Goal: Understand process/instructions: Learn how to perform a task or action

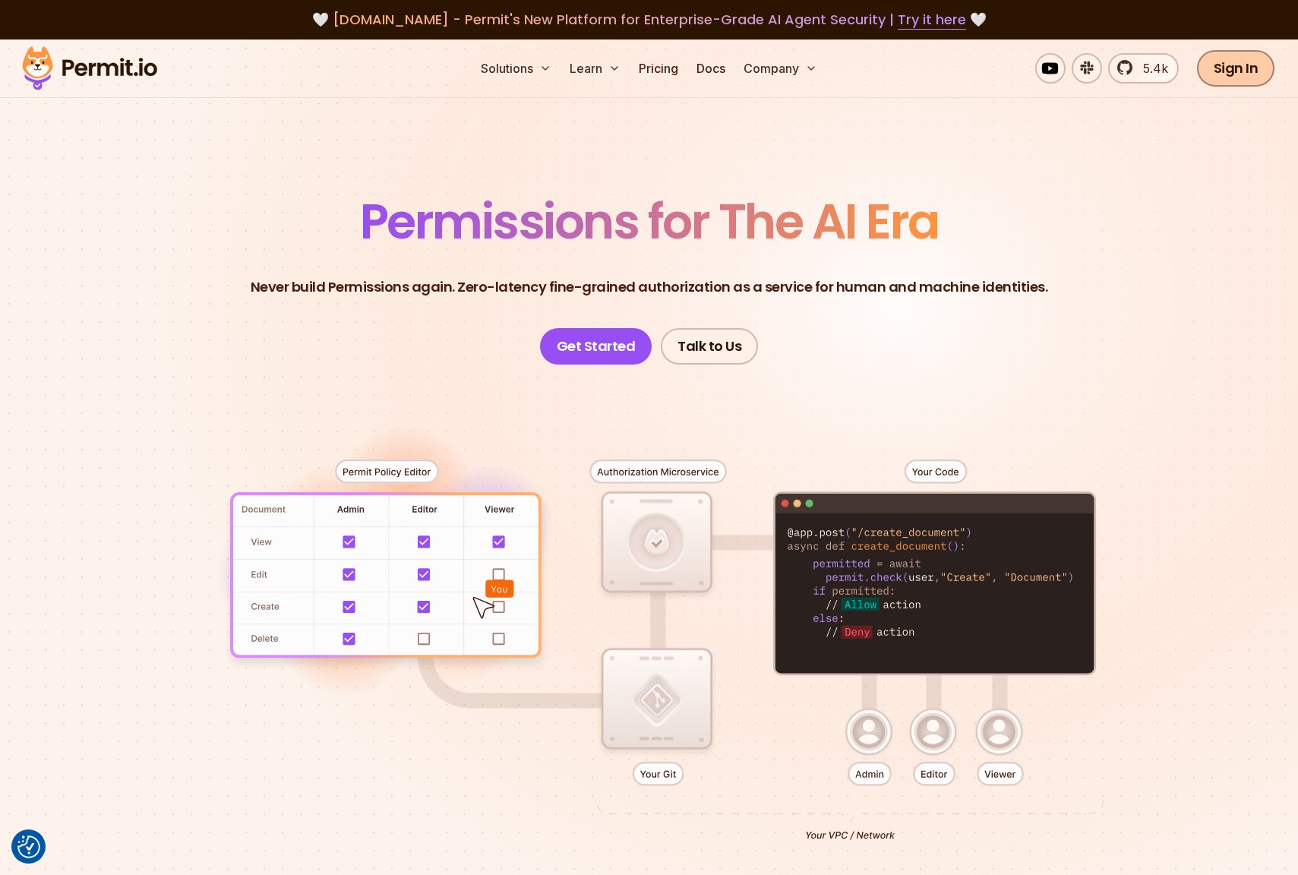
click at [1237, 66] on link "Sign In" at bounding box center [1236, 68] width 78 height 36
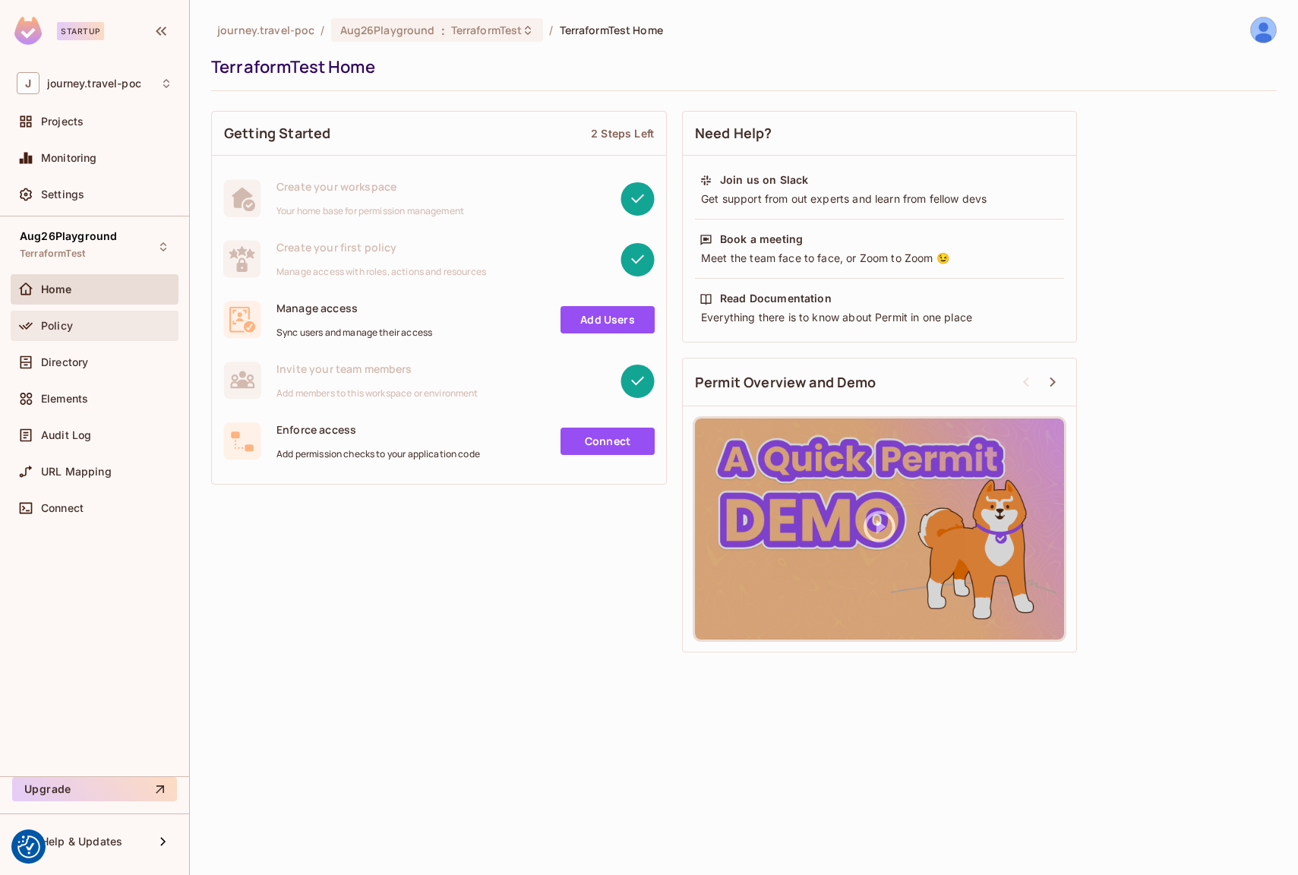
click at [59, 326] on span "Policy" at bounding box center [57, 326] width 32 height 12
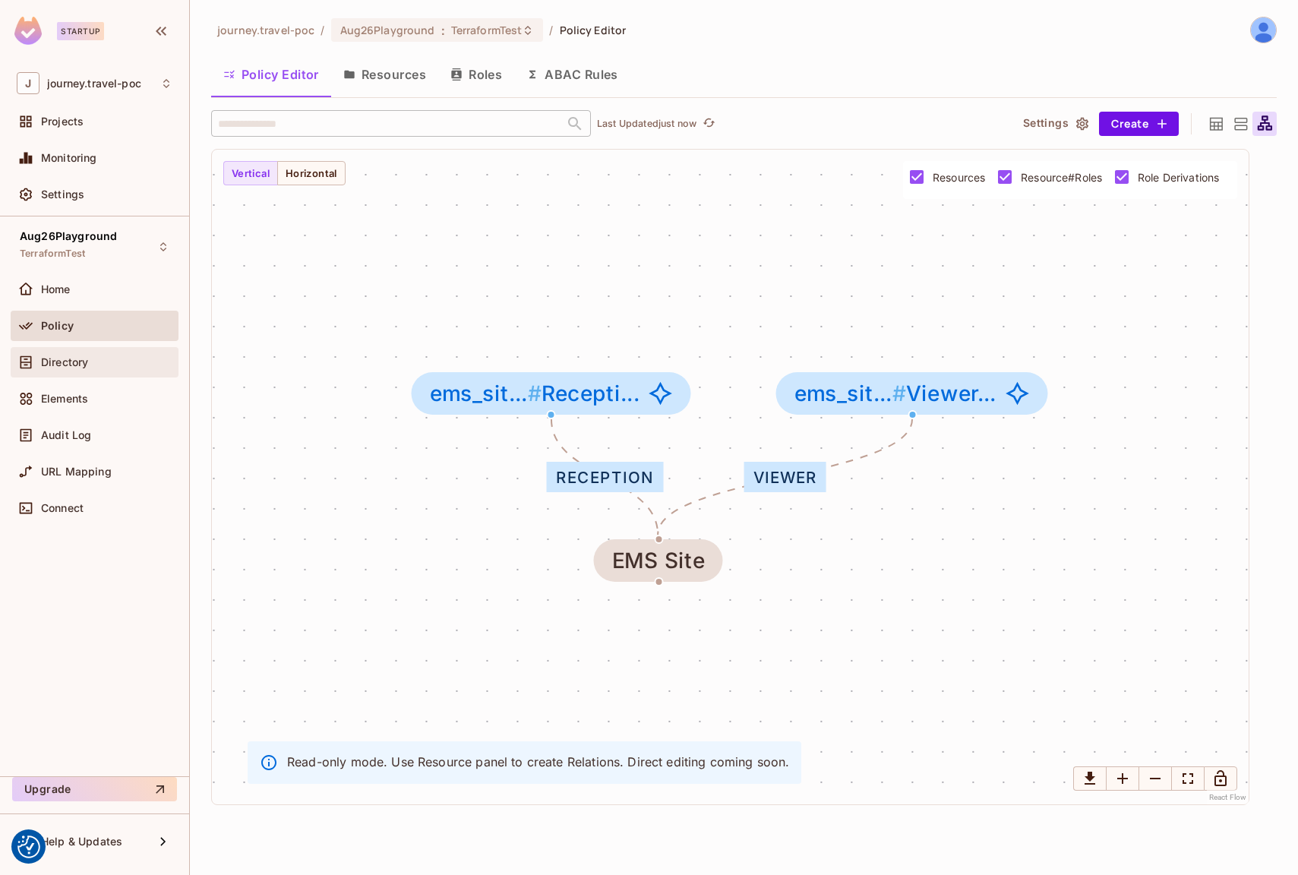
click at [77, 369] on div "Directory" at bounding box center [95, 362] width 156 height 18
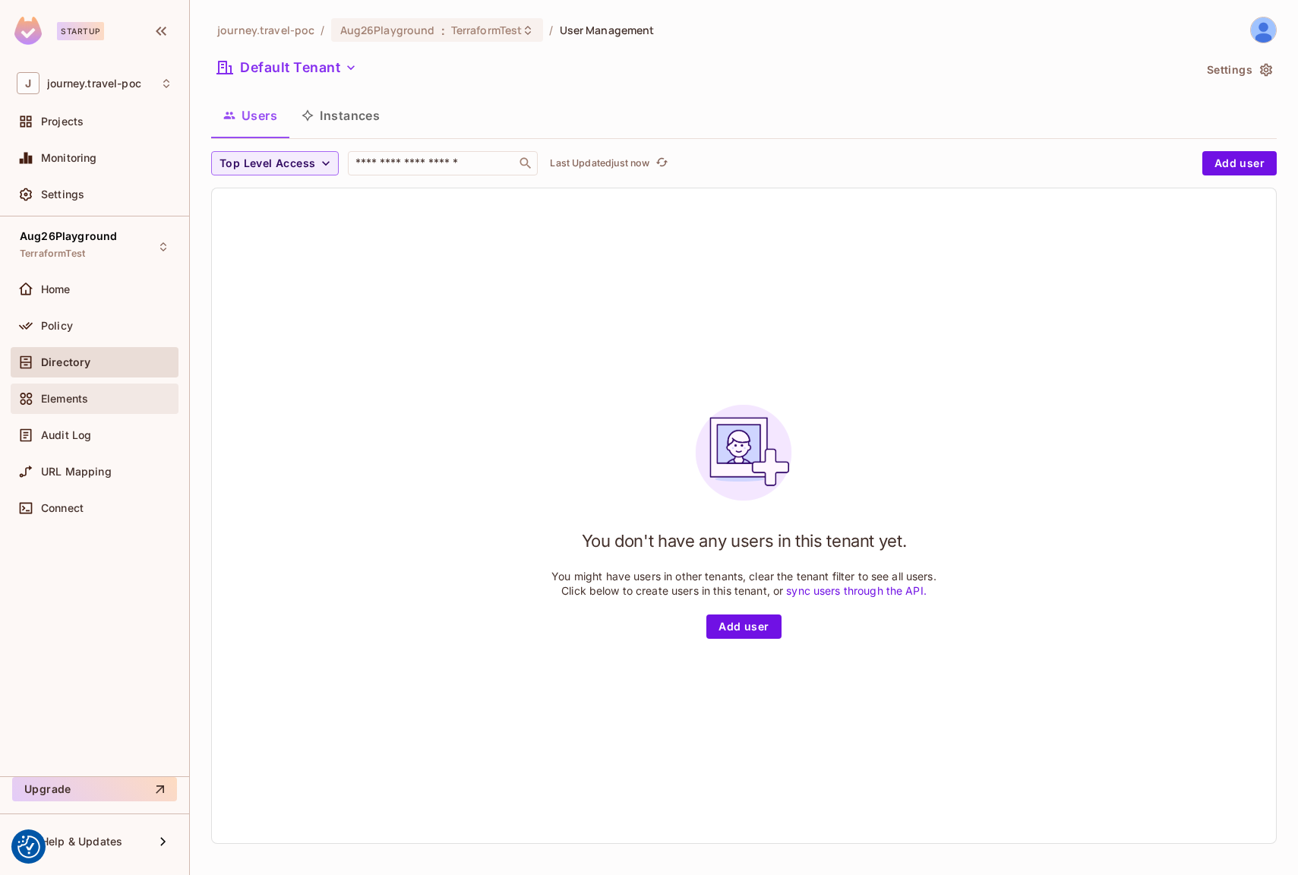
click at [52, 396] on span "Elements" at bounding box center [64, 399] width 47 height 12
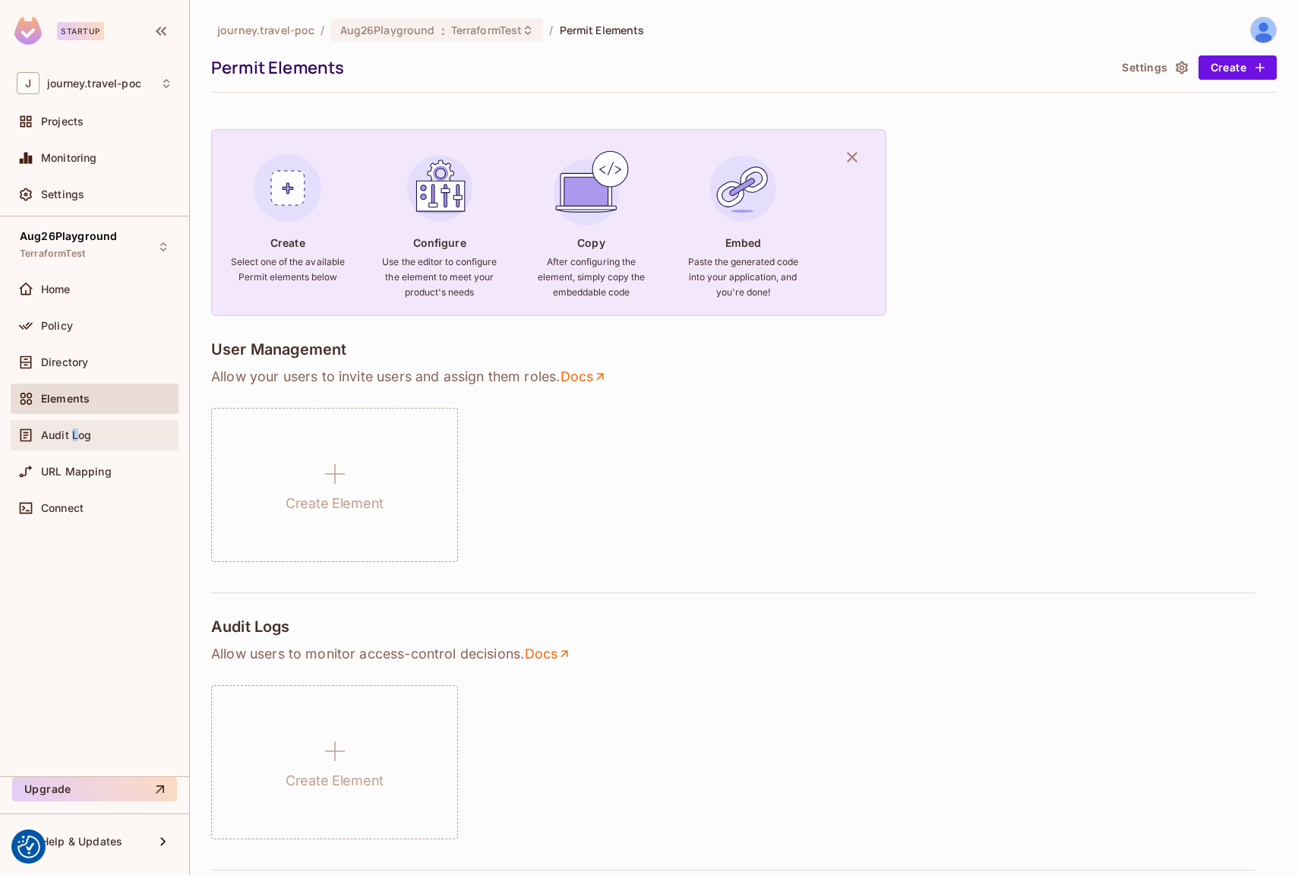
click at [74, 430] on span "Audit Log" at bounding box center [66, 435] width 50 height 12
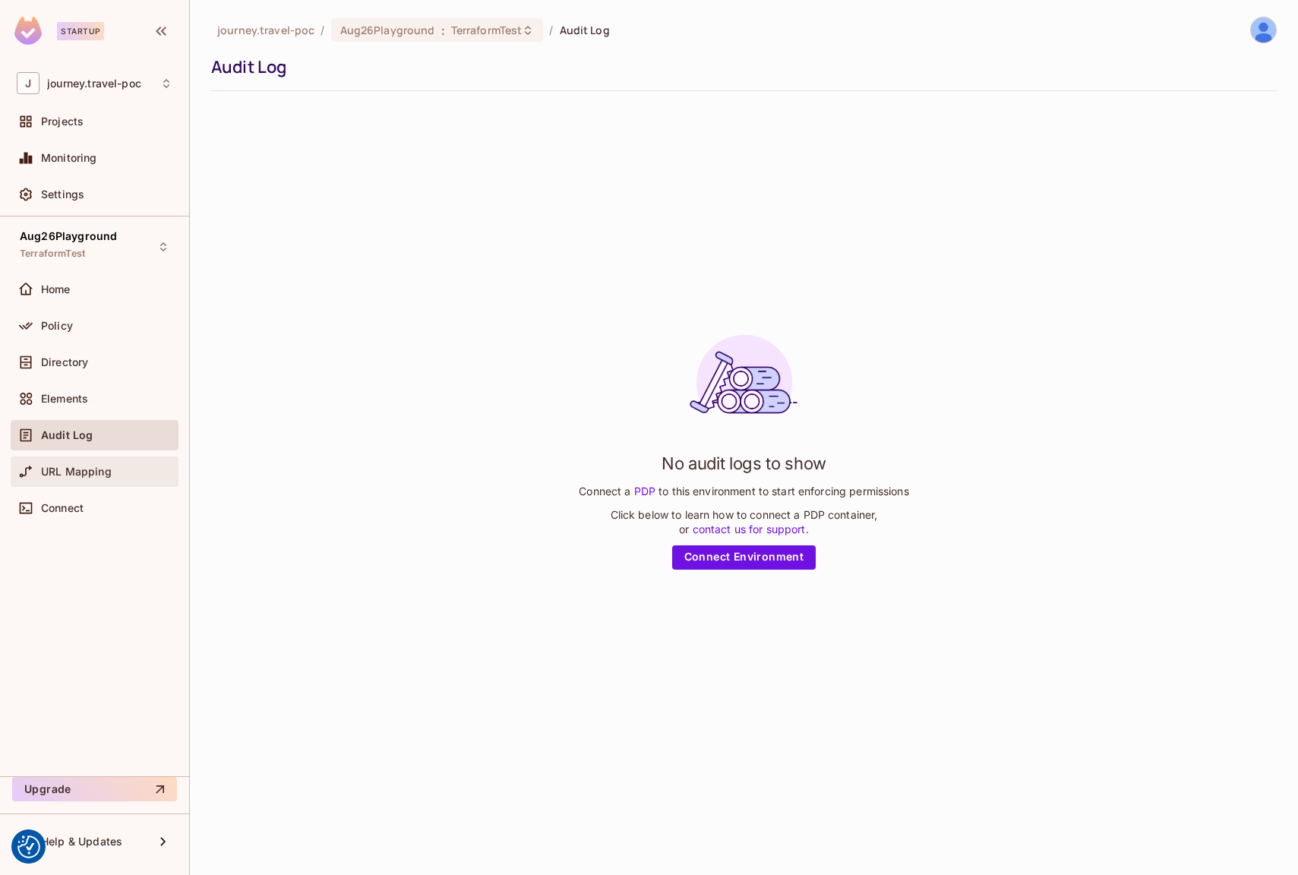
click at [52, 471] on span "URL Mapping" at bounding box center [76, 471] width 71 height 12
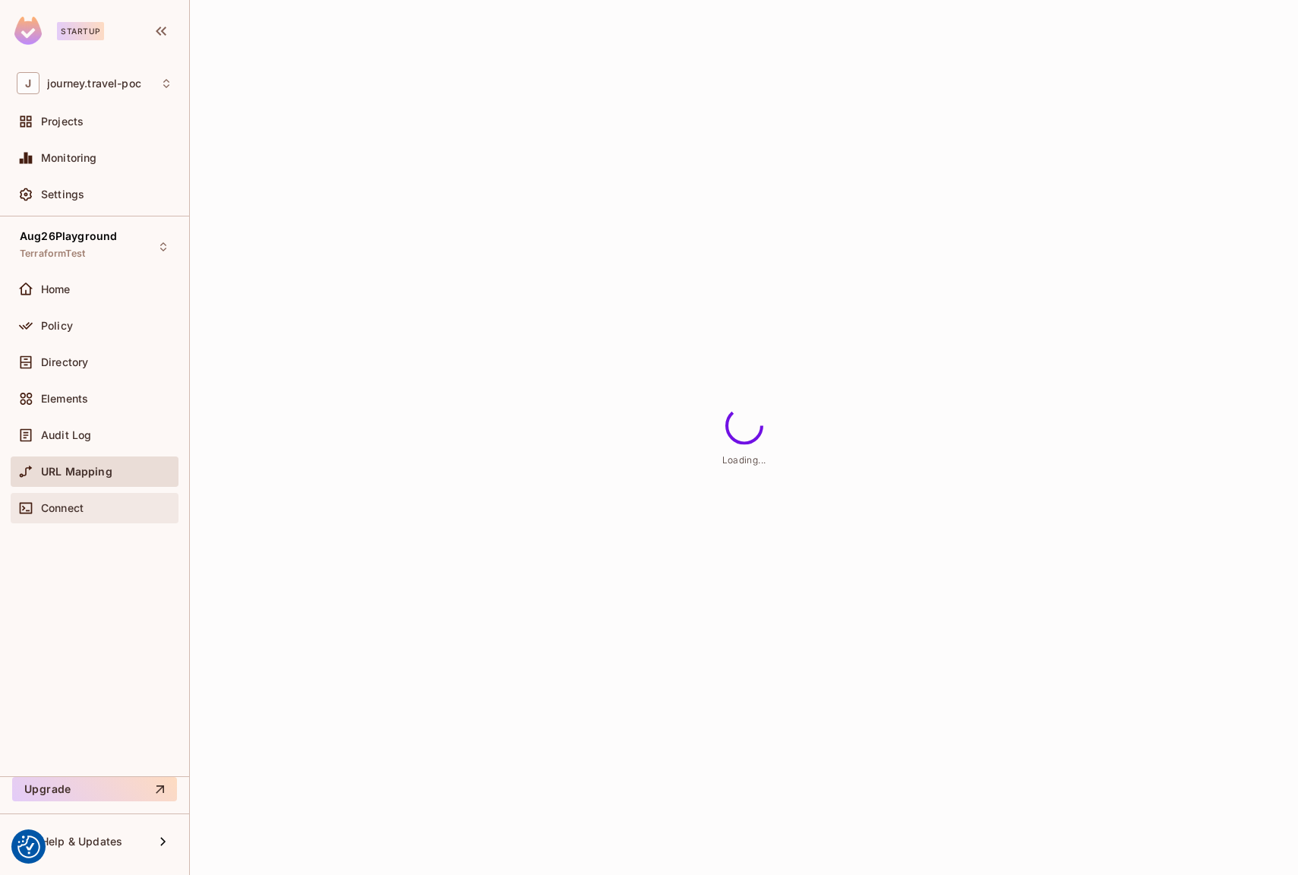
click at [43, 506] on span "Connect" at bounding box center [62, 508] width 43 height 12
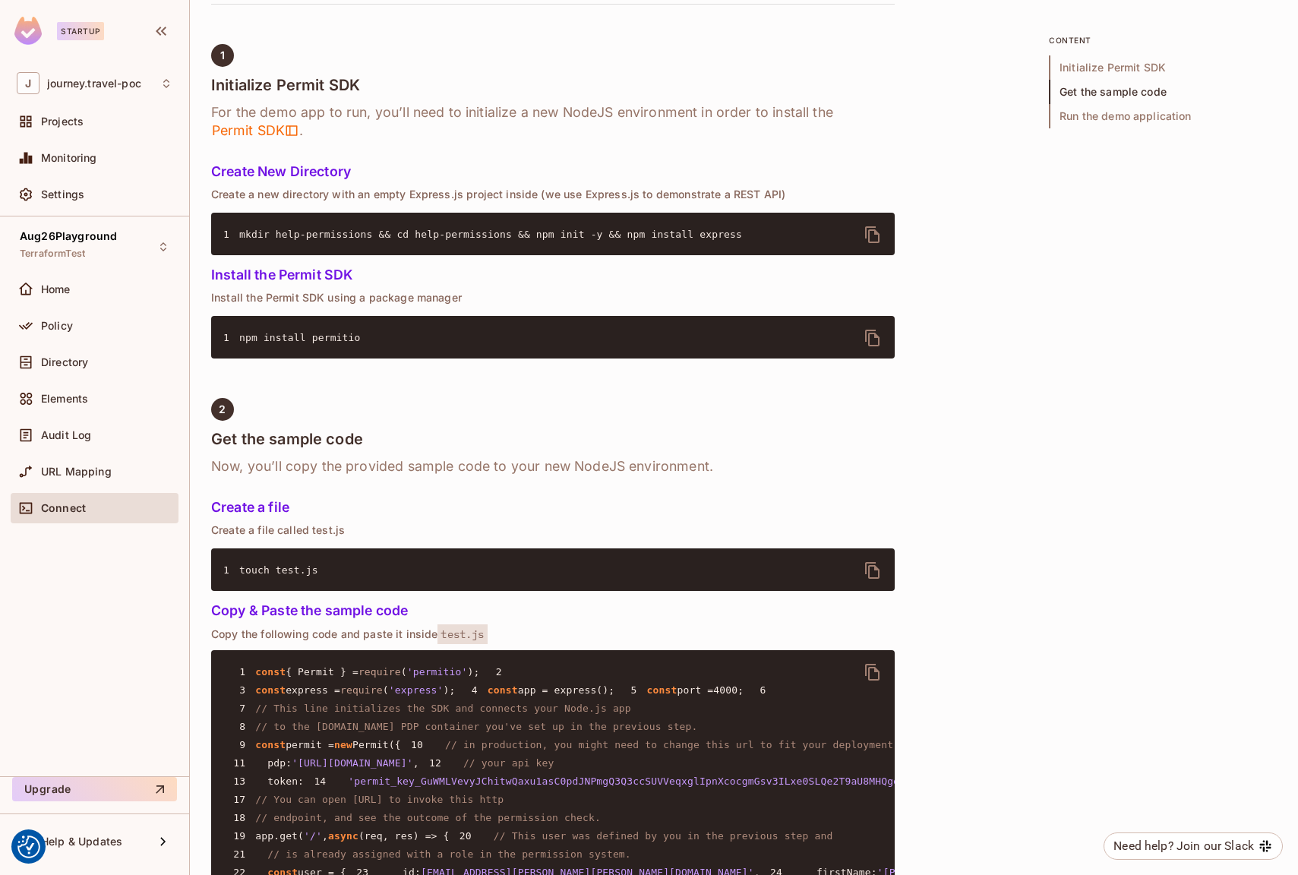
scroll to position [446, 0]
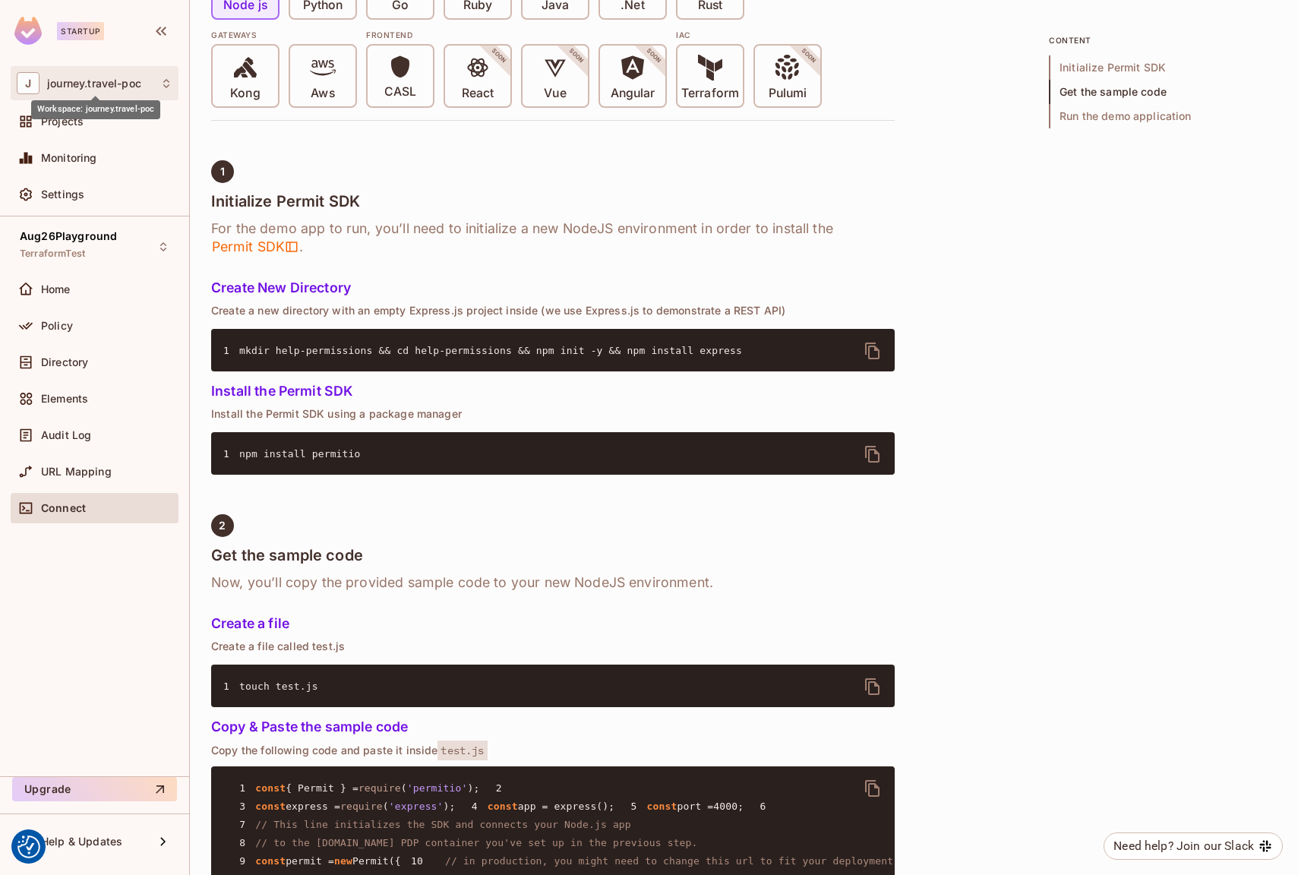
click at [81, 87] on span "journey.travel-poc" at bounding box center [94, 83] width 94 height 12
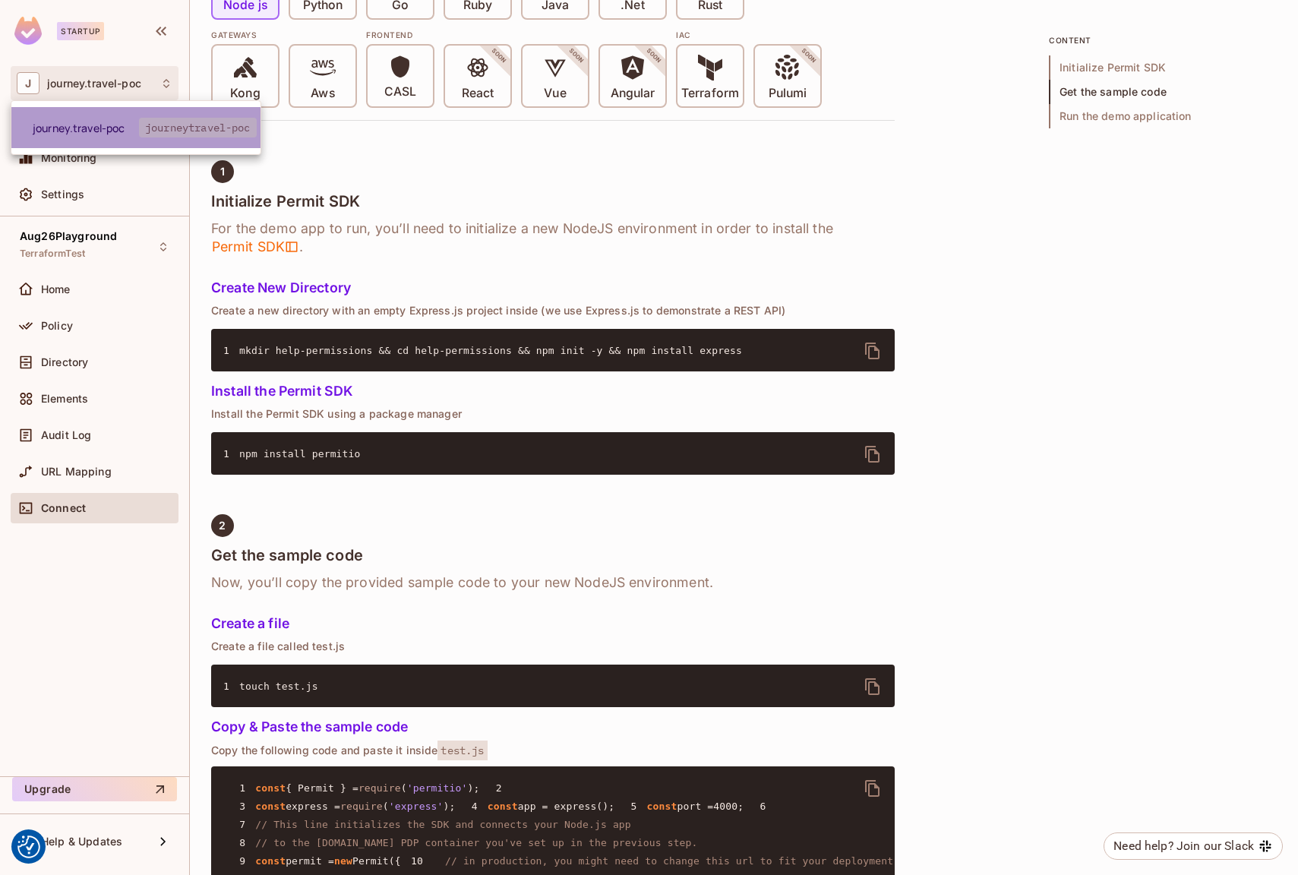
click at [80, 125] on span "journey.travel-poc" at bounding box center [86, 128] width 106 height 14
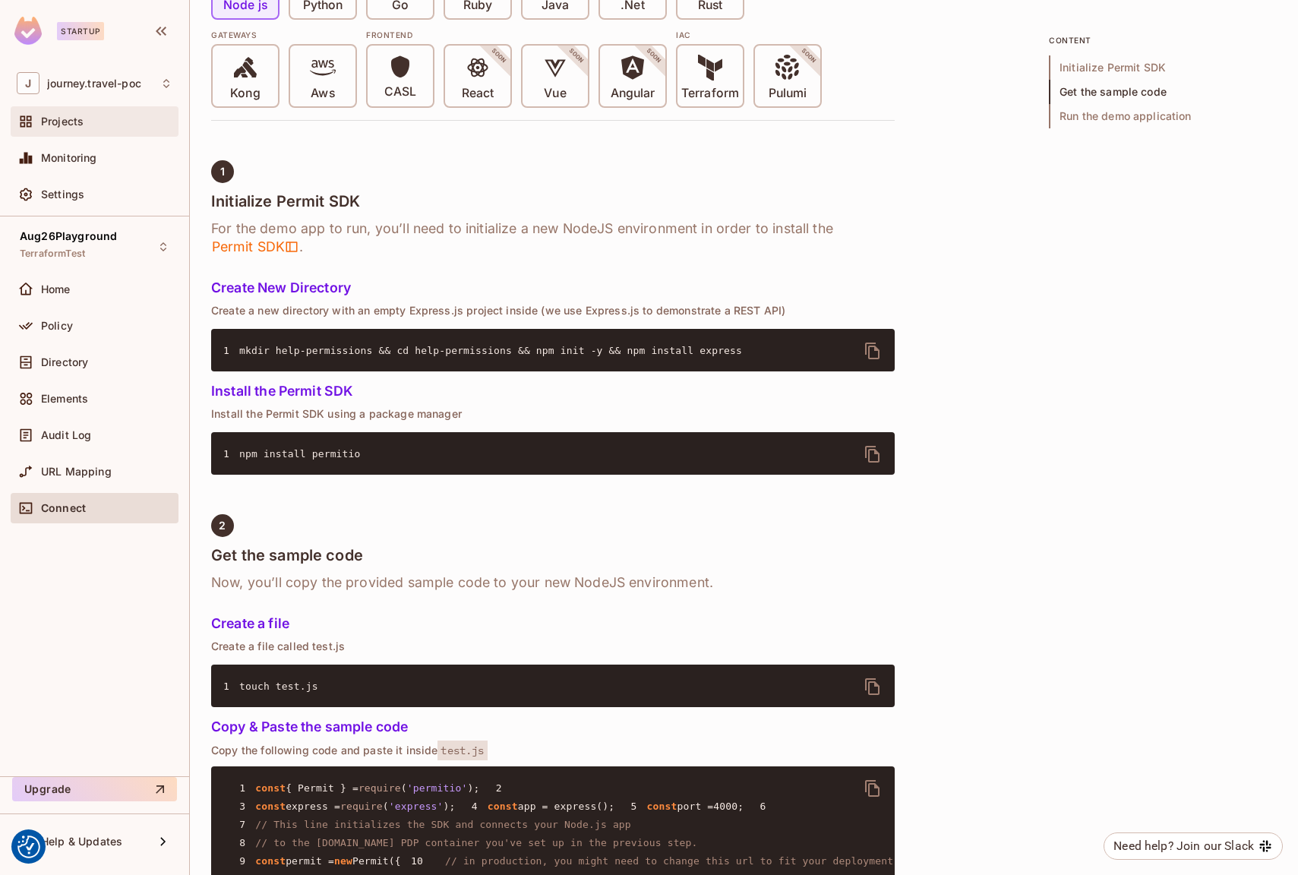
click at [74, 122] on span "Projects" at bounding box center [62, 121] width 43 height 12
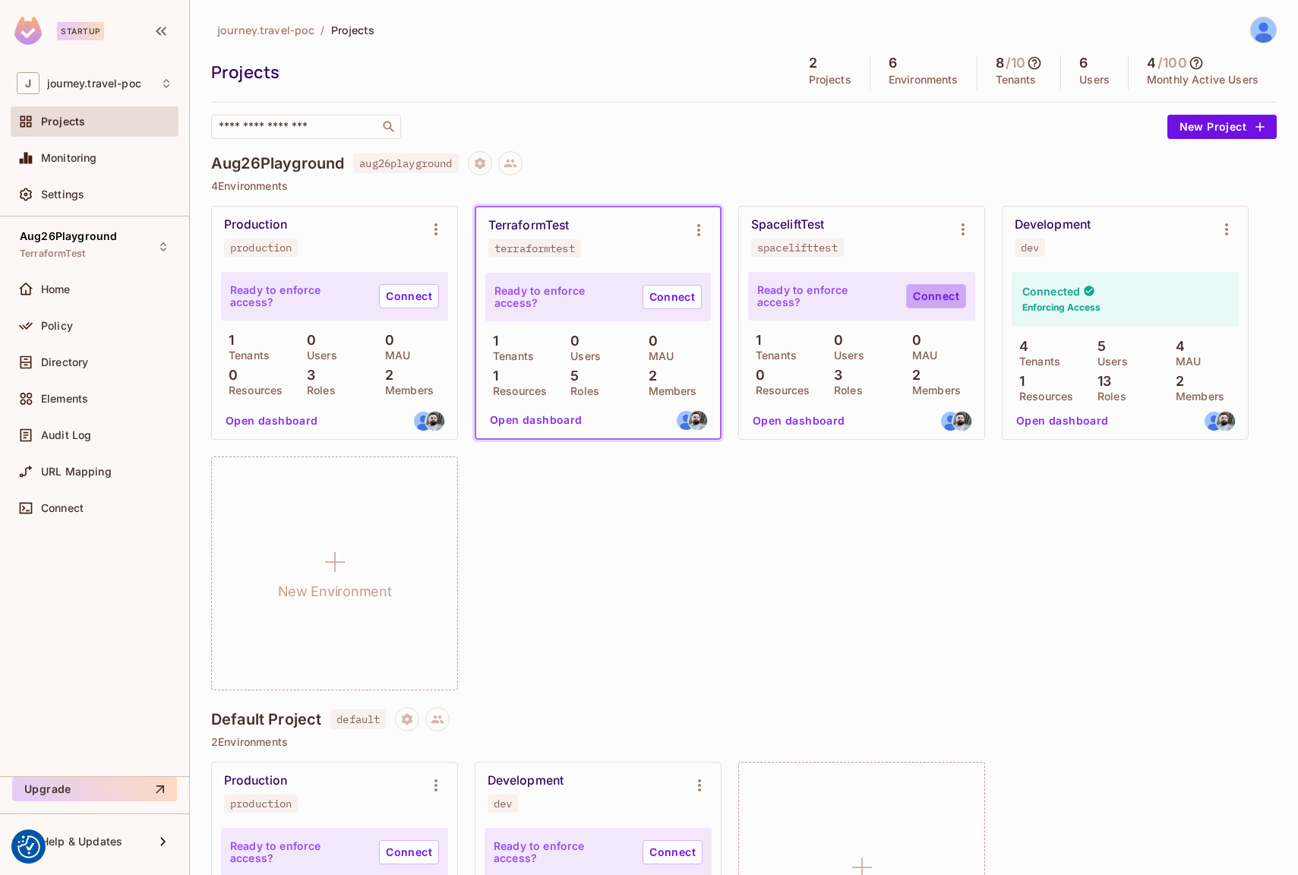
click at [952, 301] on link "Connect" at bounding box center [936, 296] width 60 height 24
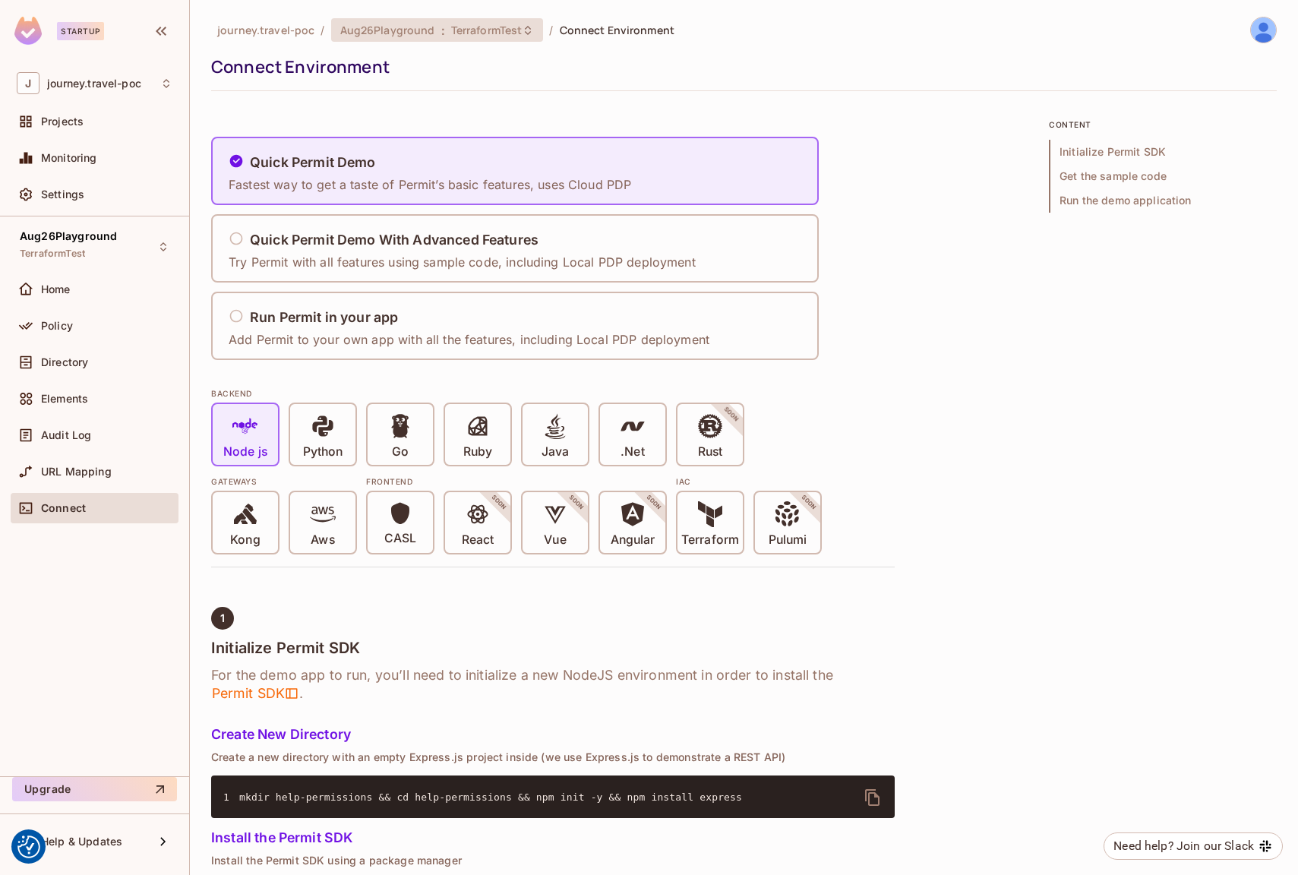
click at [489, 31] on span "TerraformTest" at bounding box center [486, 30] width 71 height 14
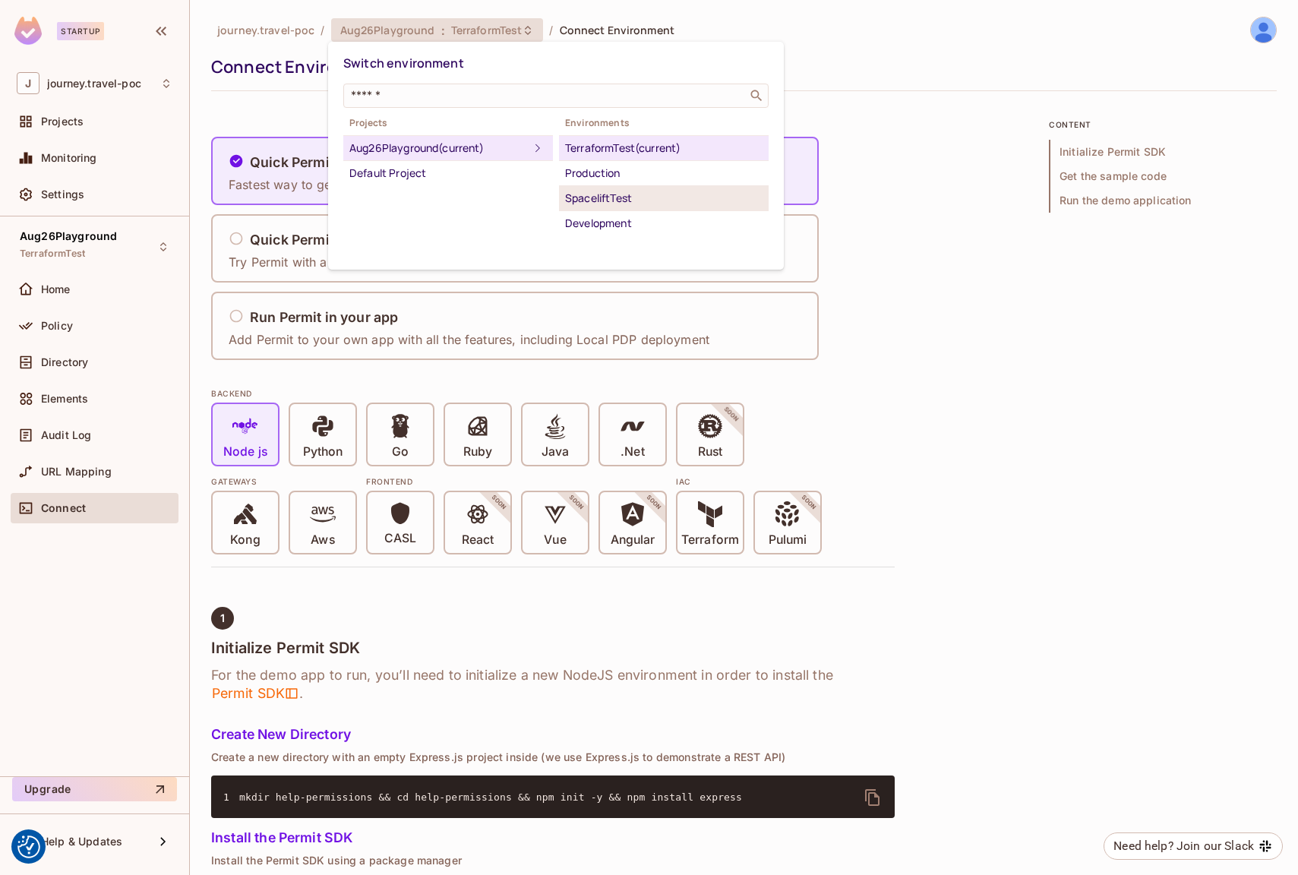
click at [620, 199] on div "SpaceliftTest" at bounding box center [663, 198] width 197 height 18
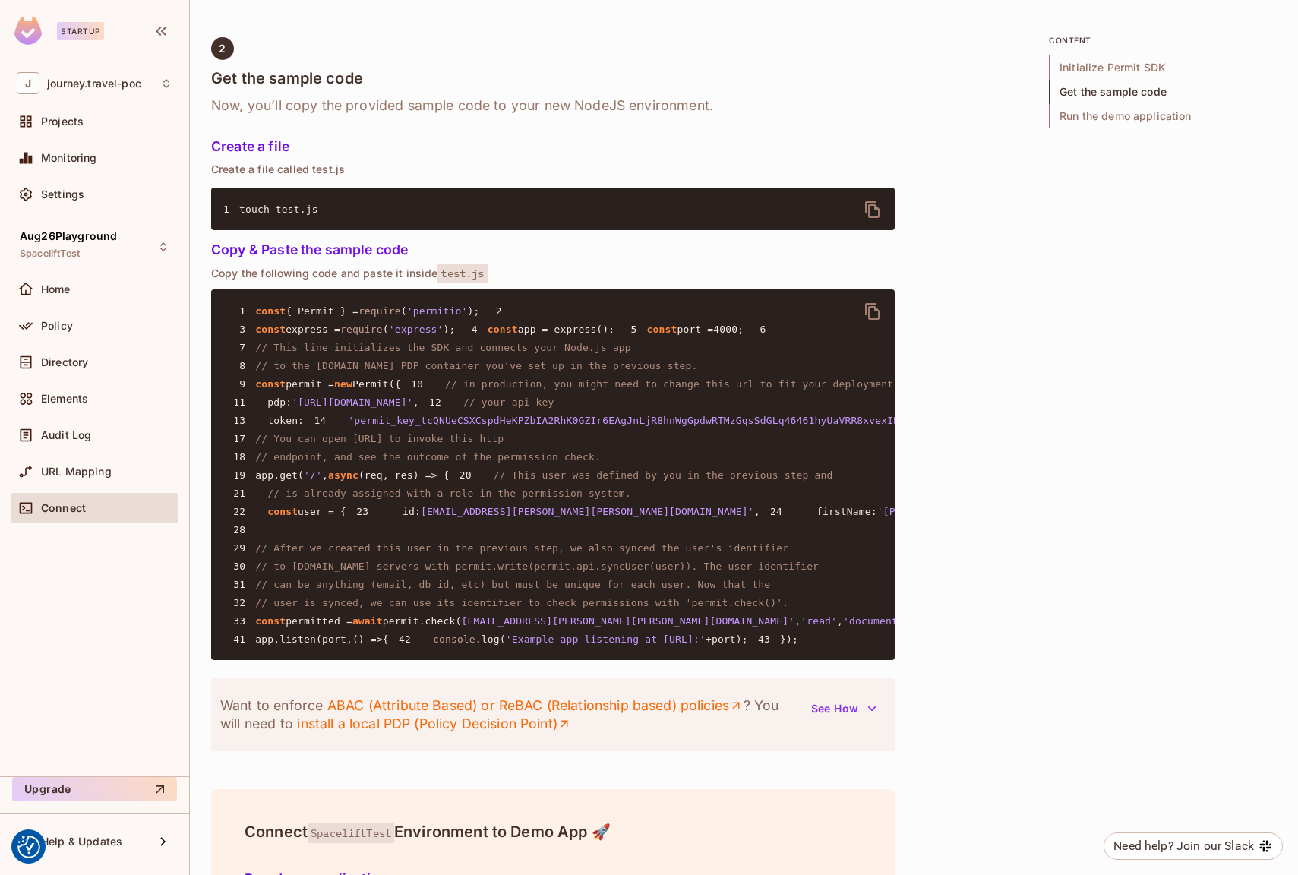
scroll to position [927, 0]
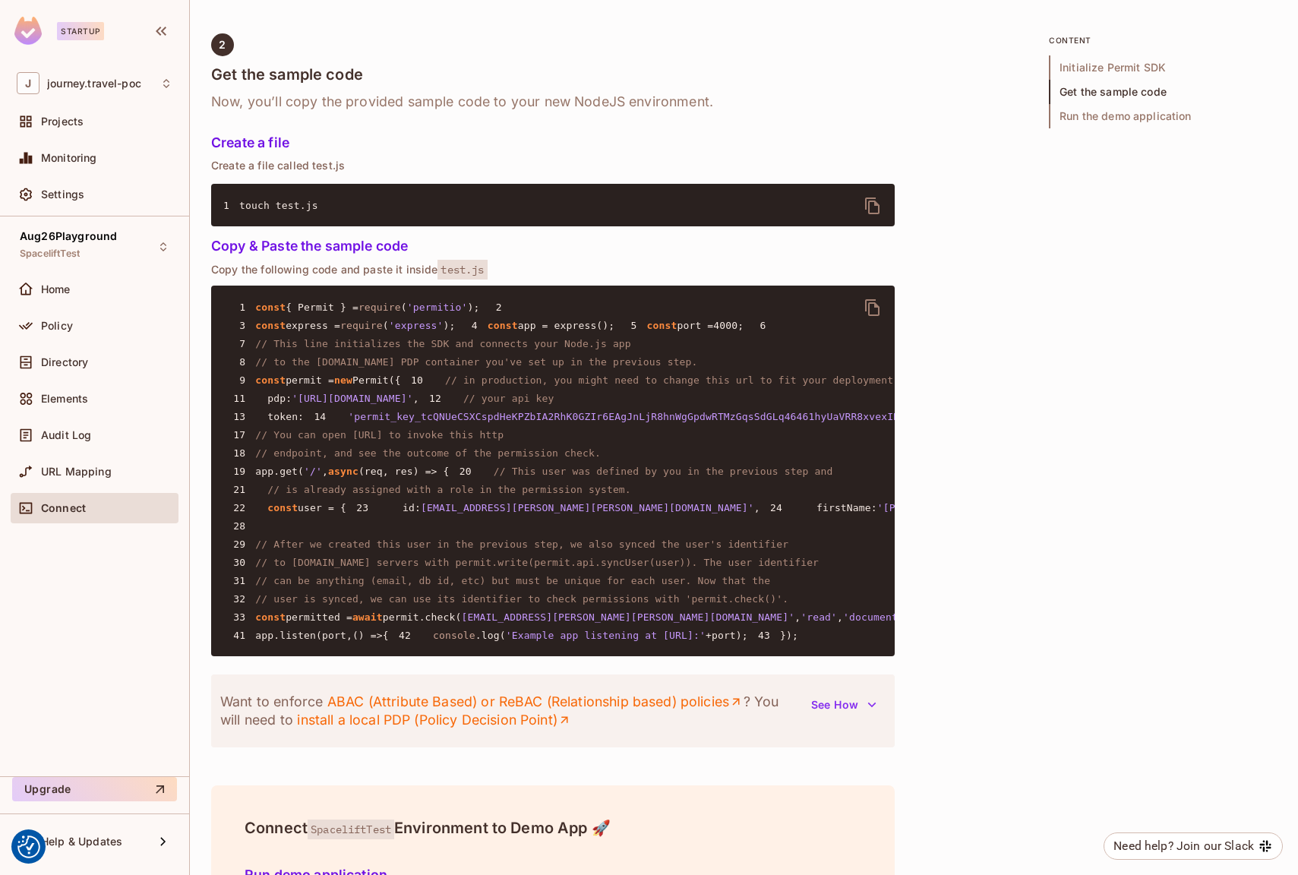
click at [390, 422] on span "'permit_key_tcQNUeCSXCspdHeKPZbIA2RhK0GZIr6EAgJnLjR8hnWgGpdwRTMzGqsSdGLq46461hy…" at bounding box center [648, 416] width 600 height 11
copy span "permit_key_tcQNUeCSXCspdHeKPZbIA2RhK0GZIr6EAgJnLjR8hnWgGpdwRTMzGqsSdGLq46461hyU…"
click at [433, 105] on h6 "Now, you’ll copy the provided sample code to your new NodeJS environment." at bounding box center [552, 102] width 683 height 18
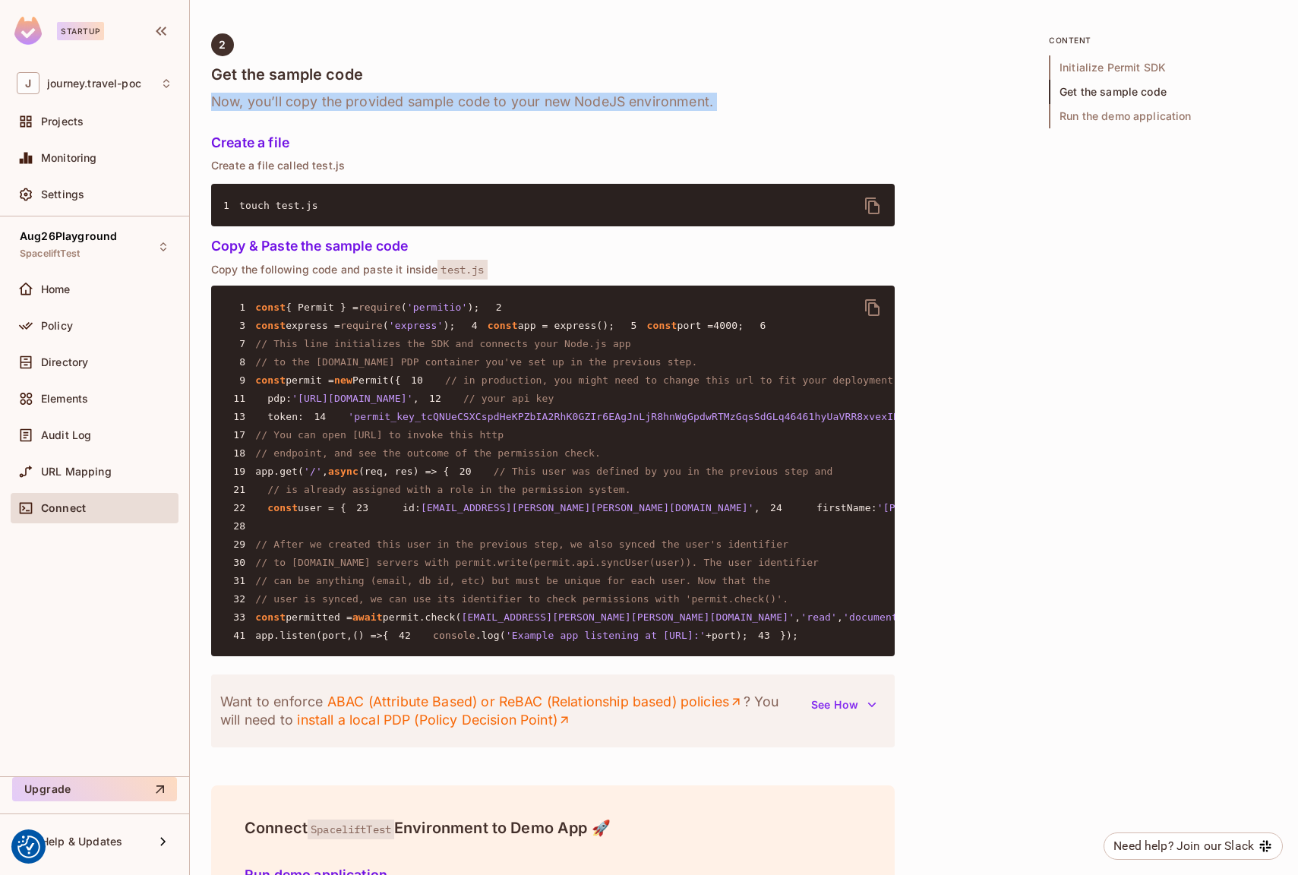
click at [433, 105] on h6 "Now, you’ll copy the provided sample code to your new NodeJS environment." at bounding box center [552, 102] width 683 height 18
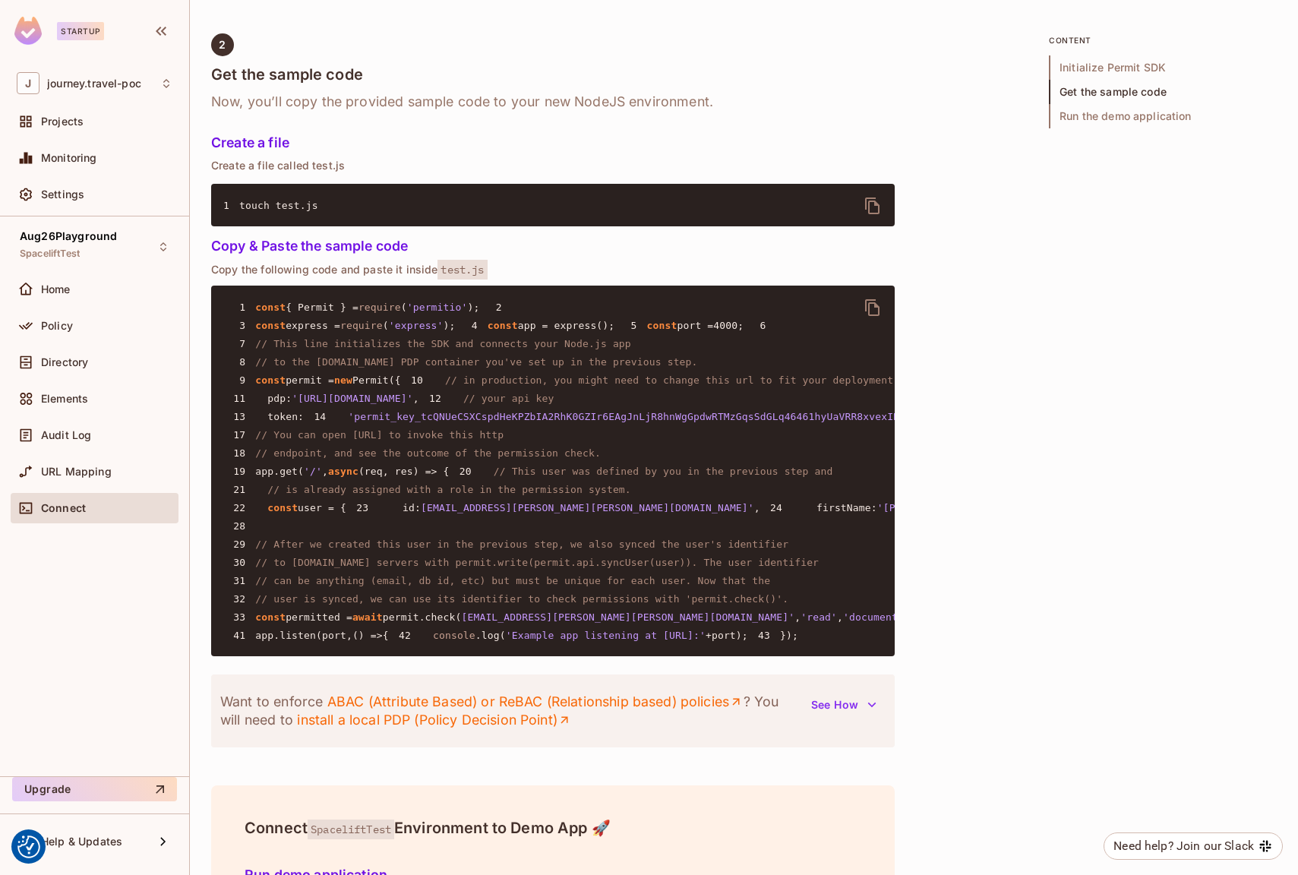
click at [323, 169] on p "Create a file called test.js" at bounding box center [552, 165] width 683 height 12
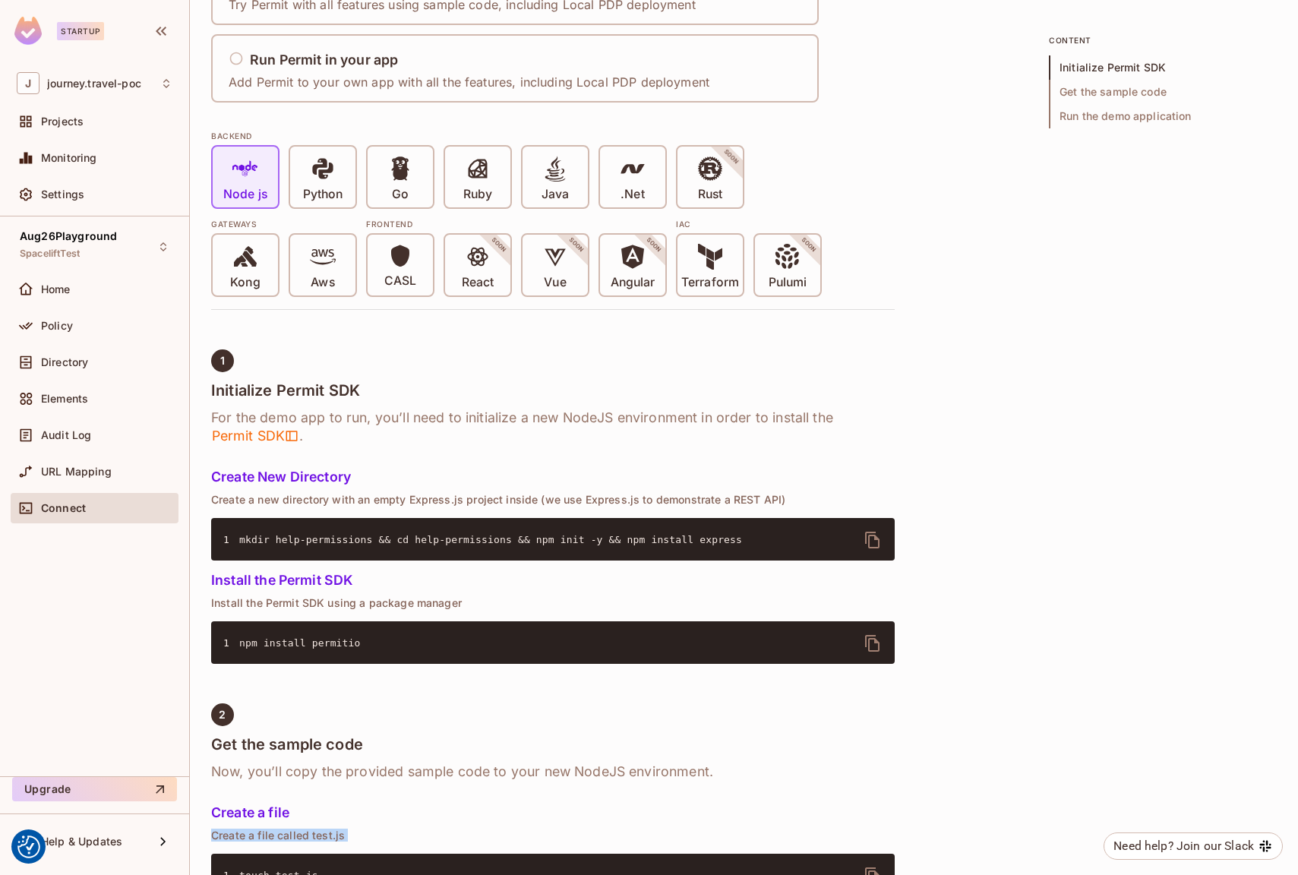
scroll to position [0, 0]
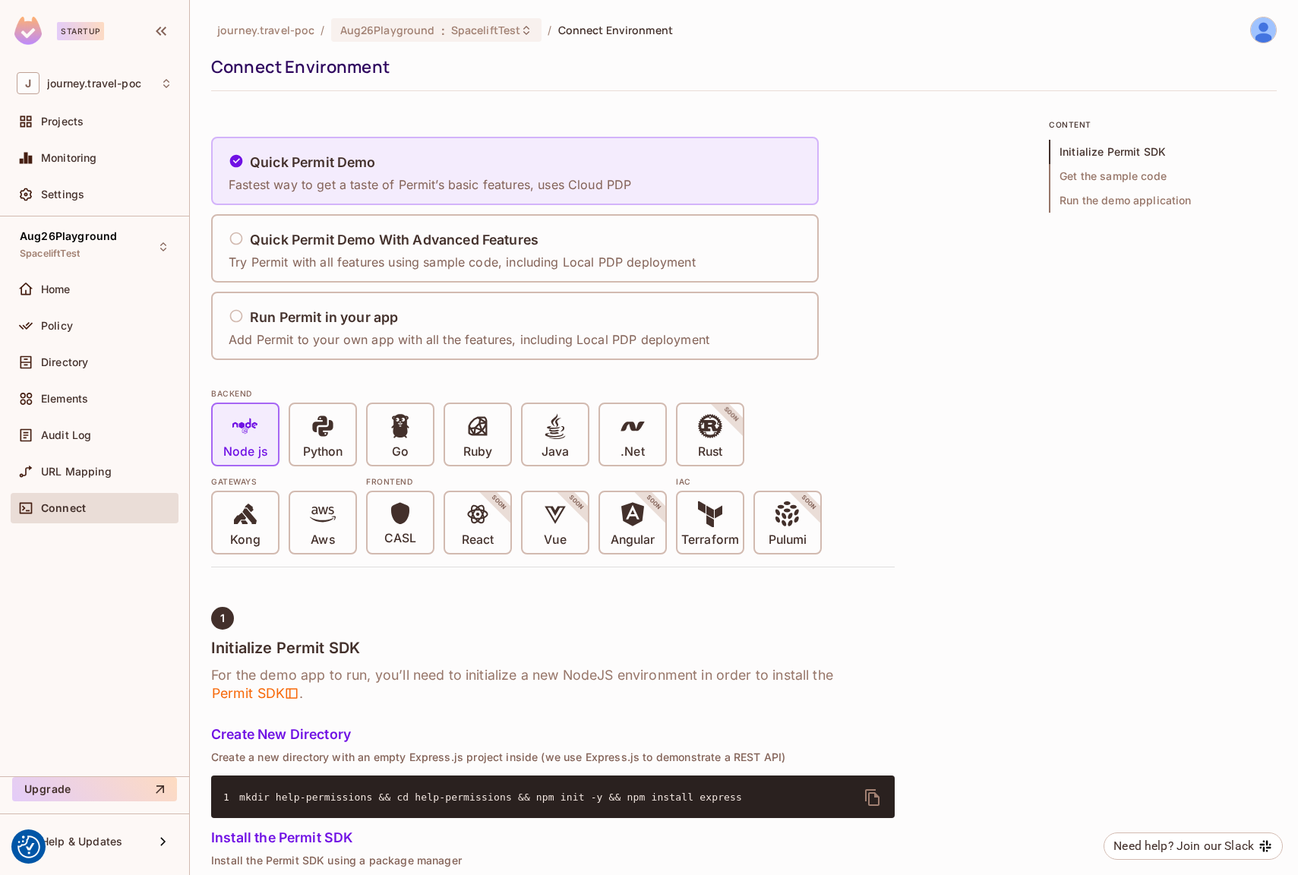
click at [532, 182] on p "Fastest way to get a taste of Permit’s basic features, uses Cloud PDP" at bounding box center [430, 184] width 402 height 17
